Goal: Navigation & Orientation: Understand site structure

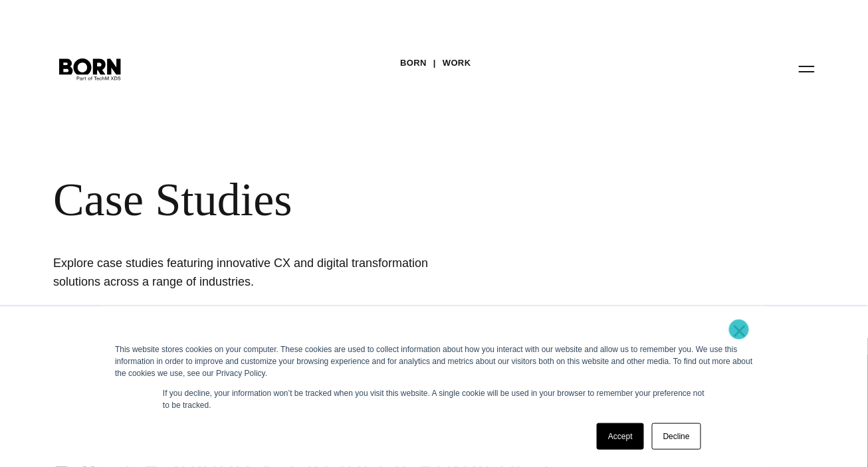
click at [739, 330] on link "×" at bounding box center [739, 331] width 16 height 12
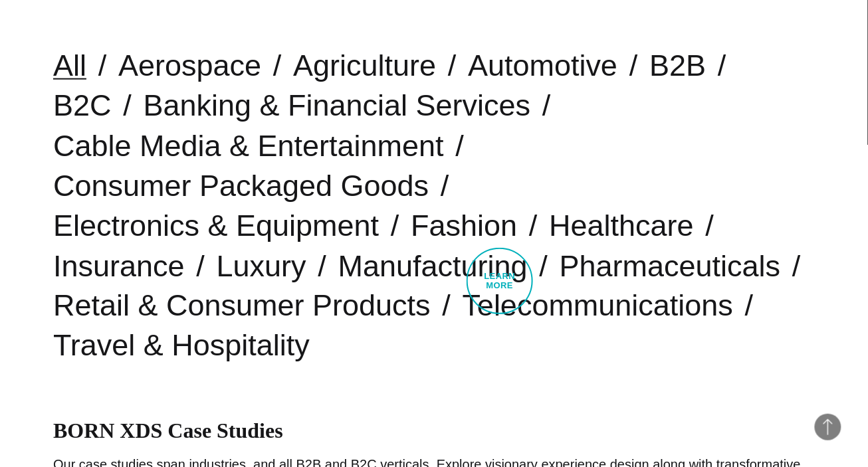
scroll to position [492, 0]
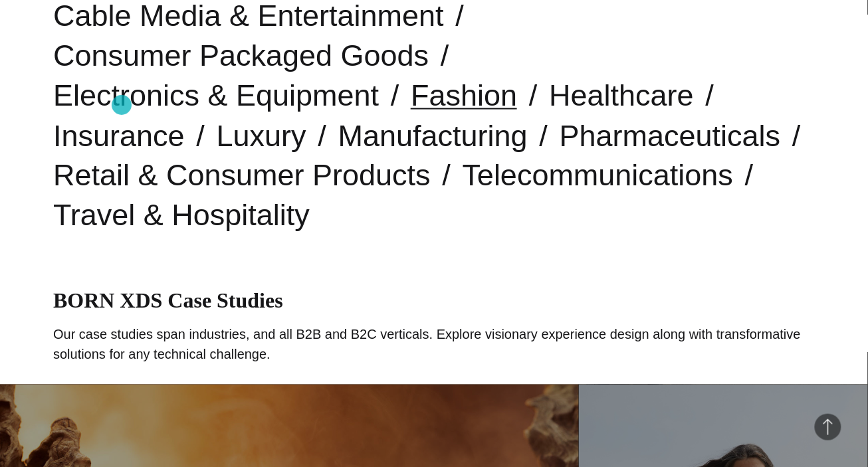
click at [411, 105] on link "Fashion" at bounding box center [464, 95] width 106 height 34
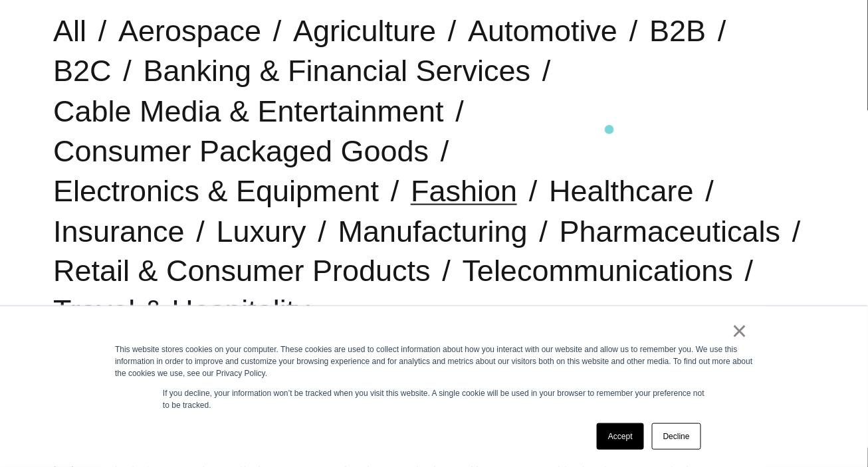
scroll to position [442, 0]
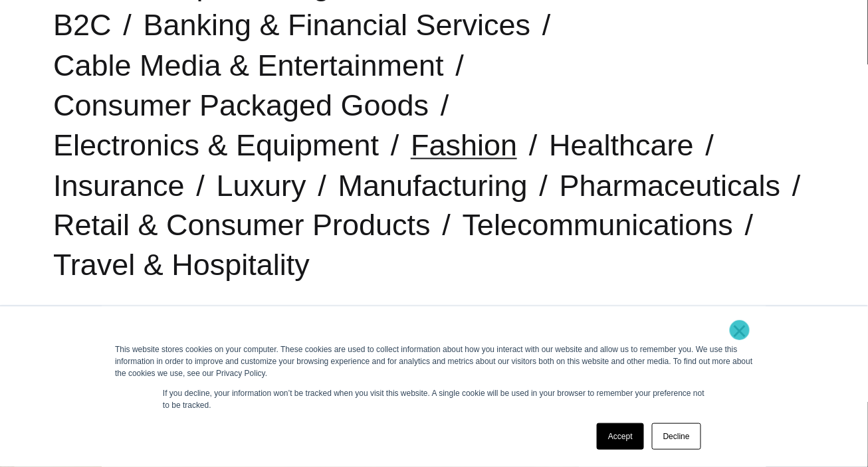
click at [739, 330] on link "×" at bounding box center [739, 331] width 16 height 12
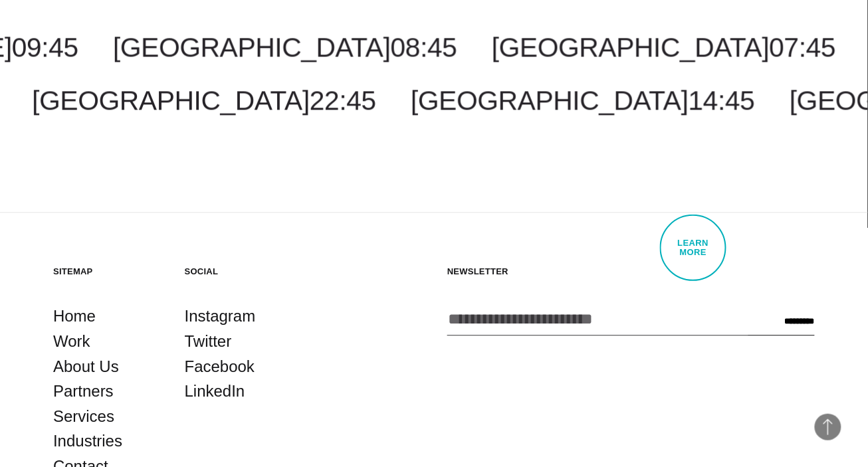
scroll to position [3458, 0]
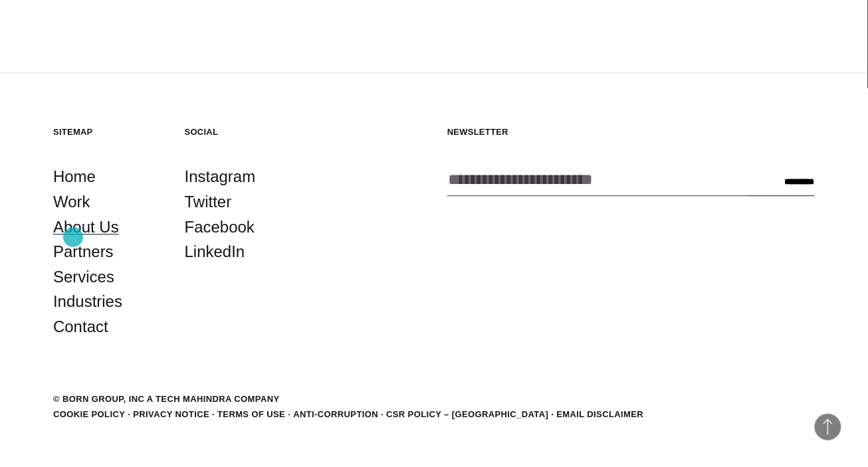
click at [73, 237] on link "About Us" at bounding box center [86, 227] width 66 height 25
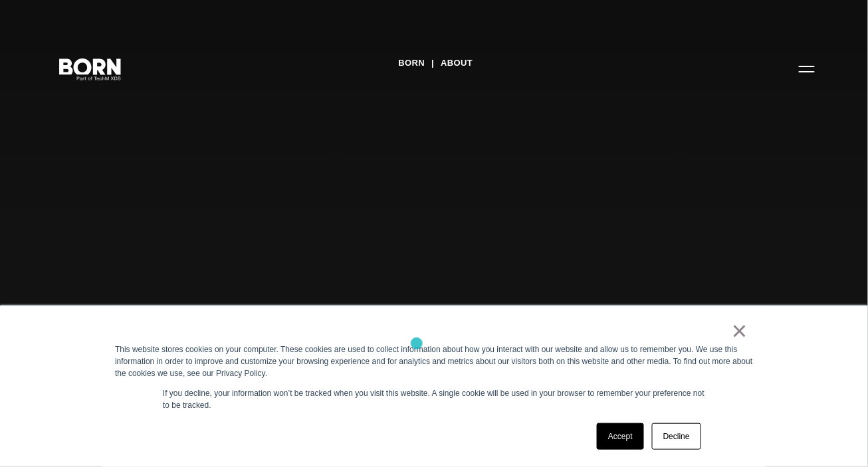
scroll to position [295, 0]
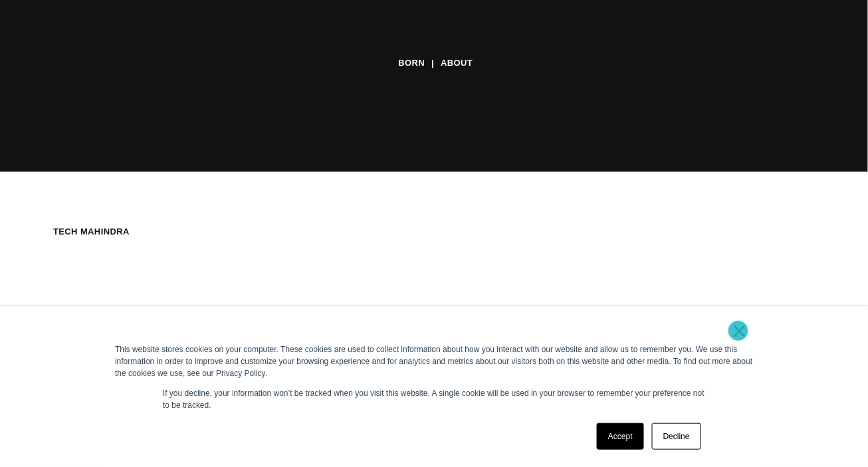
click at [738, 331] on link "×" at bounding box center [739, 331] width 16 height 12
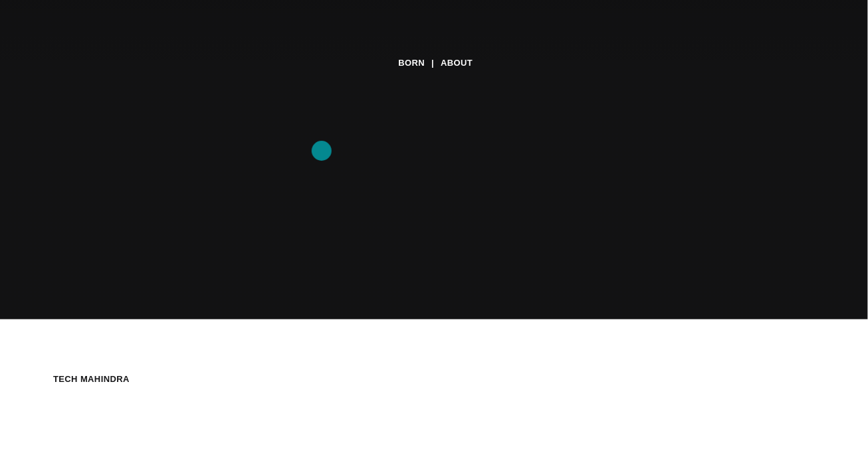
scroll to position [0, 0]
